Goal: Task Accomplishment & Management: Use online tool/utility

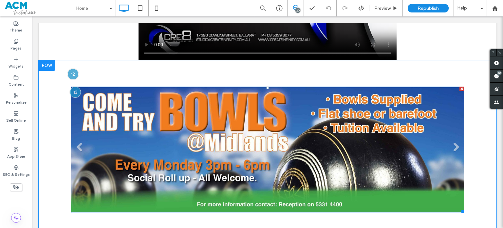
scroll to position [786, 0]
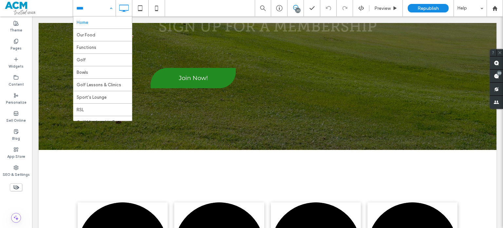
drag, startPoint x: 98, startPoint y: 7, endPoint x: 150, endPoint y: 47, distance: 65.8
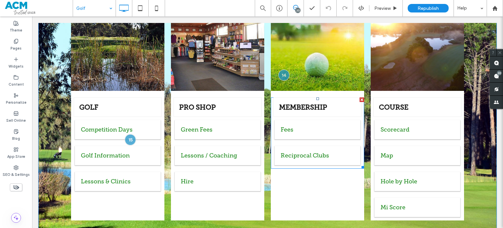
scroll to position [1212, 0]
click at [299, 102] on span at bounding box center [317, 132] width 93 height 71
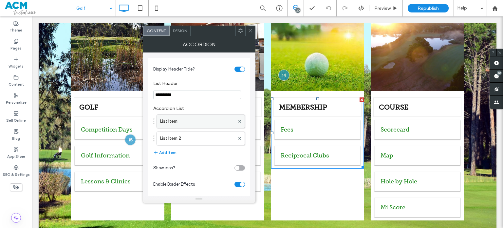
click at [202, 123] on label "List Item" at bounding box center [197, 121] width 75 height 13
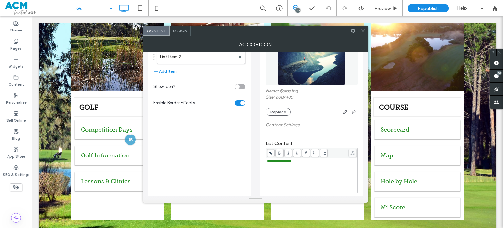
scroll to position [131, 0]
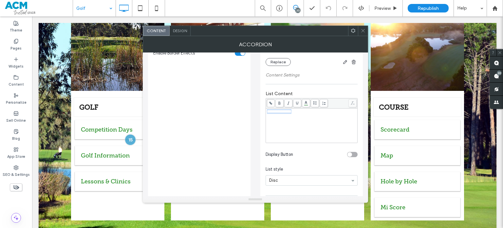
drag, startPoint x: 311, startPoint y: 112, endPoint x: 266, endPoint y: 113, distance: 45.2
click at [267, 113] on div "**********" at bounding box center [312, 125] width 90 height 33
click at [271, 104] on icon at bounding box center [271, 103] width 4 height 4
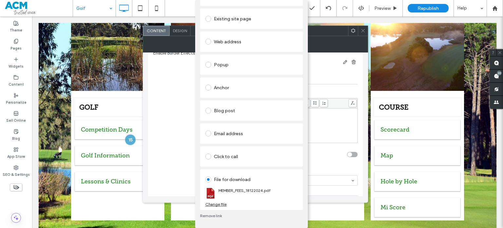
scroll to position [0, 0]
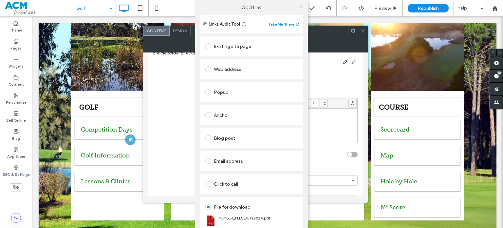
click at [300, 7] on icon at bounding box center [301, 6] width 5 height 5
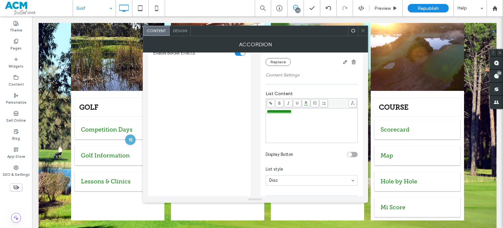
click at [365, 29] on icon at bounding box center [363, 30] width 5 height 5
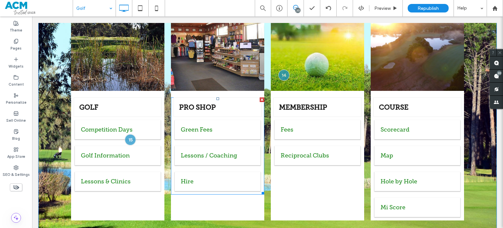
click at [201, 102] on span at bounding box center [217, 145] width 93 height 97
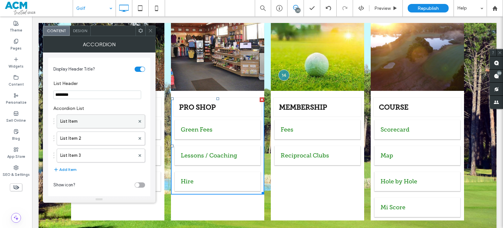
click at [85, 123] on label "List Item" at bounding box center [97, 121] width 75 height 13
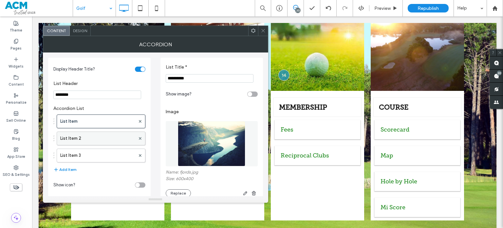
click at [105, 139] on label "List Item 2" at bounding box center [97, 138] width 75 height 13
drag, startPoint x: 97, startPoint y: 158, endPoint x: 116, endPoint y: 155, distance: 19.6
click at [97, 158] on label "List Item 3" at bounding box center [97, 155] width 75 height 13
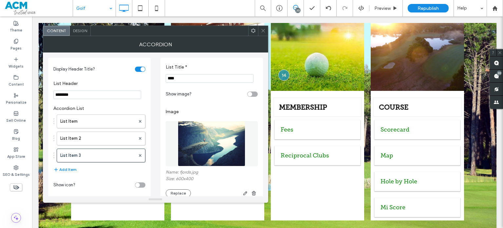
click at [262, 27] on span at bounding box center [263, 31] width 5 height 10
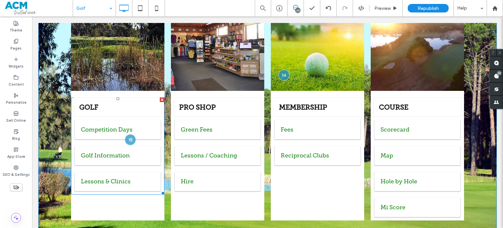
click at [107, 101] on span at bounding box center [117, 145] width 93 height 97
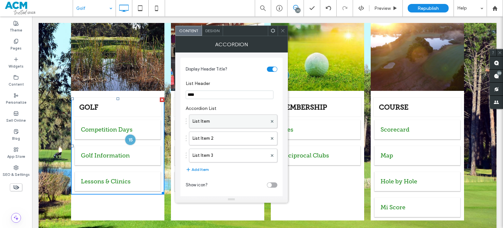
click at [206, 123] on label "List Item" at bounding box center [230, 121] width 75 height 13
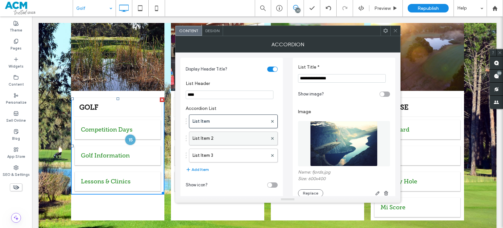
click at [218, 138] on label "List Item 2" at bounding box center [230, 138] width 75 height 13
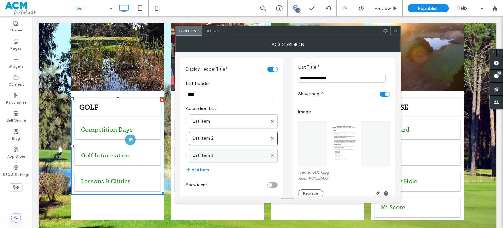
click at [219, 156] on label "List Item 3" at bounding box center [230, 155] width 75 height 13
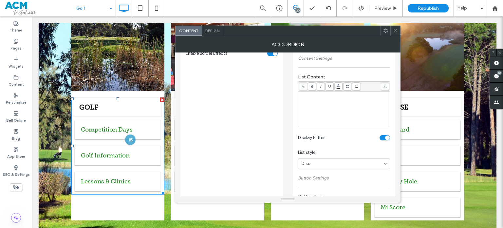
scroll to position [98, 0]
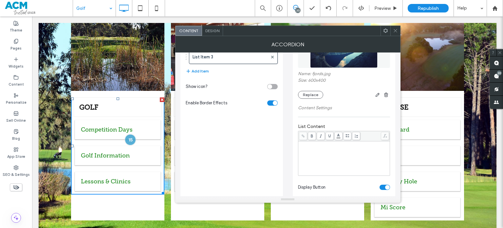
click at [395, 30] on icon at bounding box center [395, 30] width 5 height 5
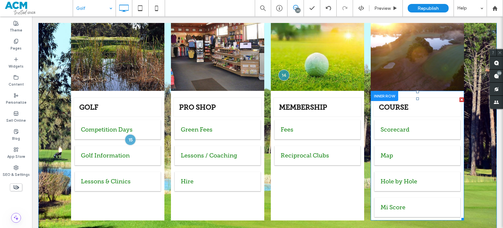
click at [404, 102] on span at bounding box center [417, 158] width 93 height 123
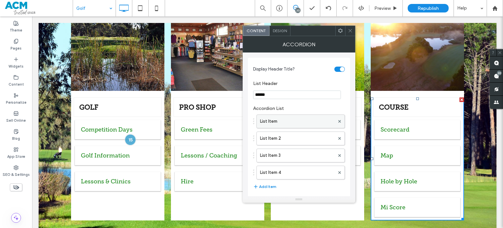
click at [296, 119] on label "List Item" at bounding box center [297, 121] width 75 height 13
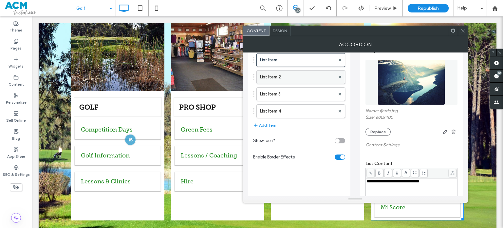
scroll to position [0, 0]
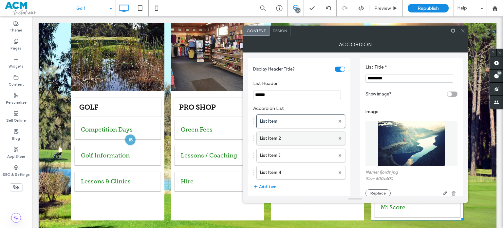
click at [302, 137] on label "List Item 2" at bounding box center [297, 138] width 75 height 13
click at [303, 160] on label "List Item 3" at bounding box center [297, 155] width 75 height 13
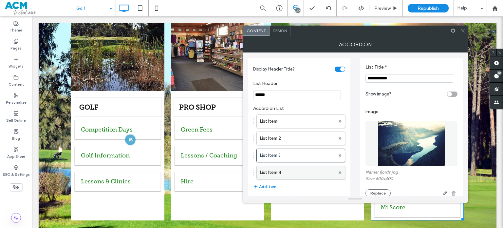
click at [300, 170] on label "List Item 4" at bounding box center [297, 172] width 75 height 13
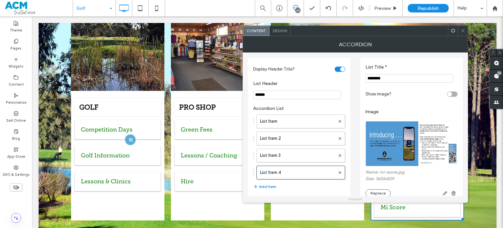
click at [463, 31] on icon at bounding box center [463, 30] width 5 height 5
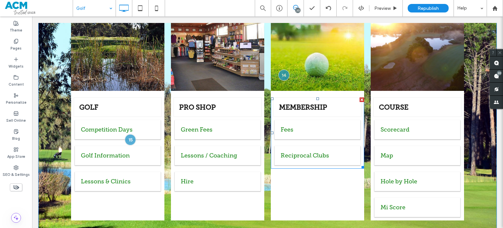
click at [308, 97] on span at bounding box center [317, 132] width 93 height 71
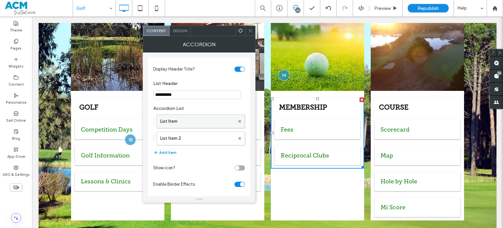
click at [192, 118] on label "List Item" at bounding box center [197, 121] width 75 height 13
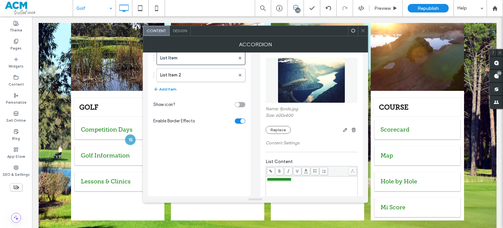
scroll to position [131, 0]
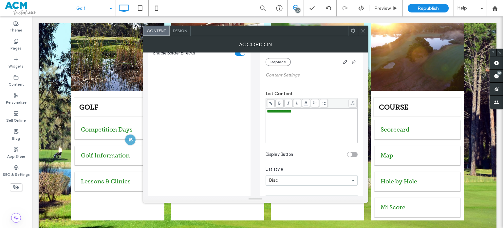
click at [362, 31] on icon at bounding box center [363, 30] width 5 height 5
